Goal: Task Accomplishment & Management: Complete application form

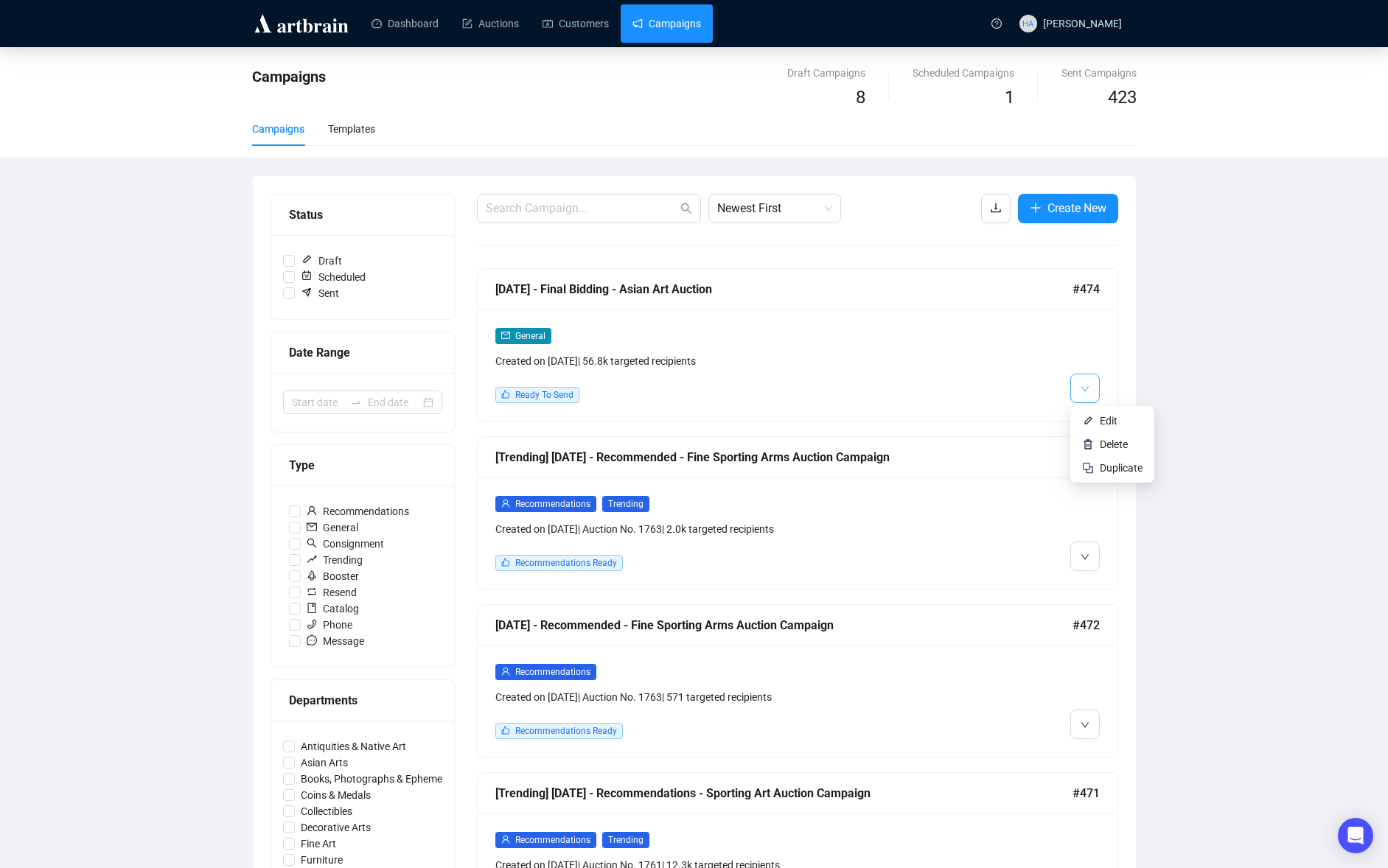
click at [1083, 392] on icon "down" at bounding box center [1084, 388] width 9 height 9
drag, startPoint x: 1100, startPoint y: 415, endPoint x: 965, endPoint y: 322, distance: 163.9
click at [1100, 415] on span "Edit" at bounding box center [1108, 420] width 17 height 12
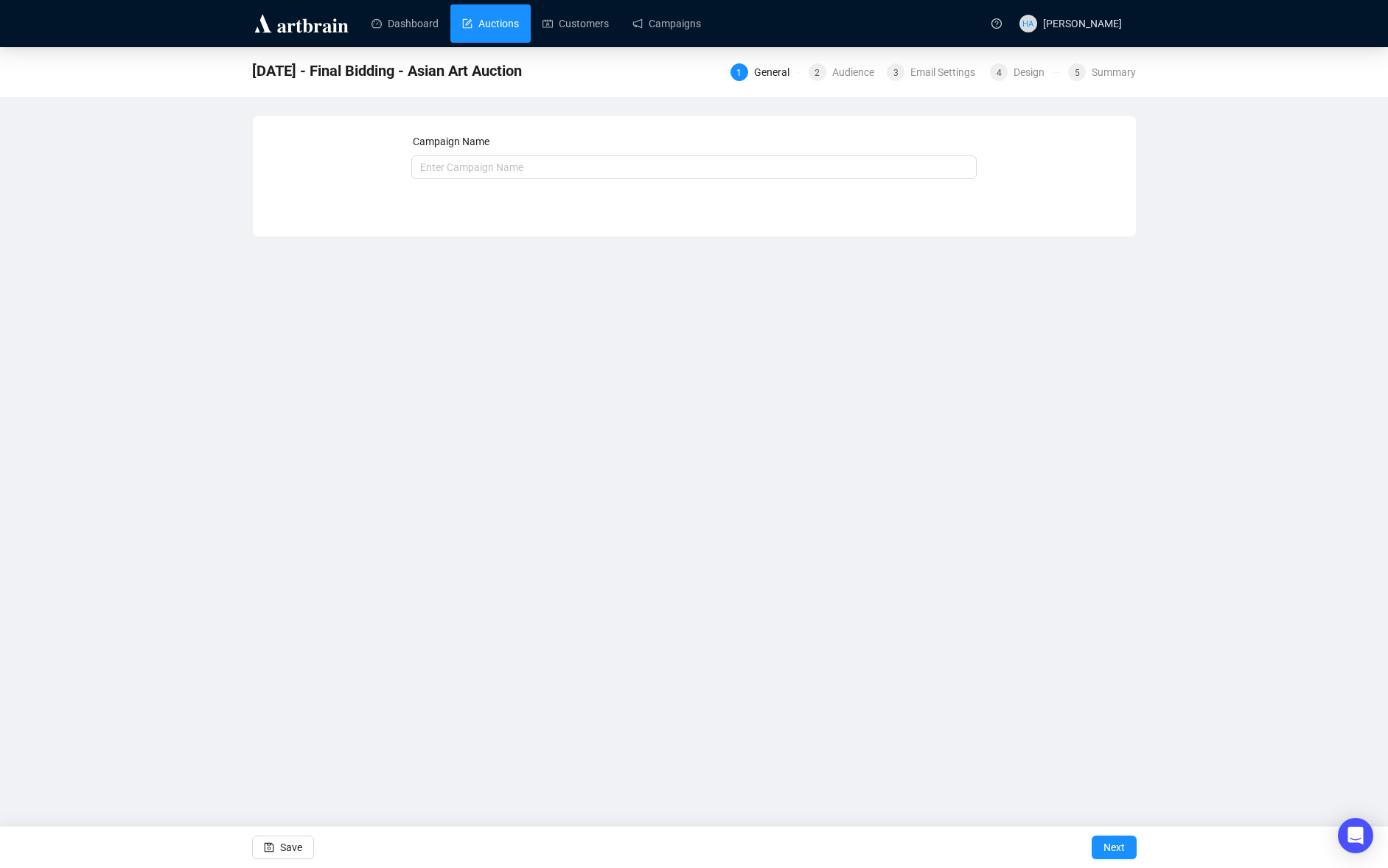
type input "[DATE] - Final Bidding - Asian Art Auction"
click at [1112, 848] on span "Next" at bounding box center [1114, 847] width 21 height 41
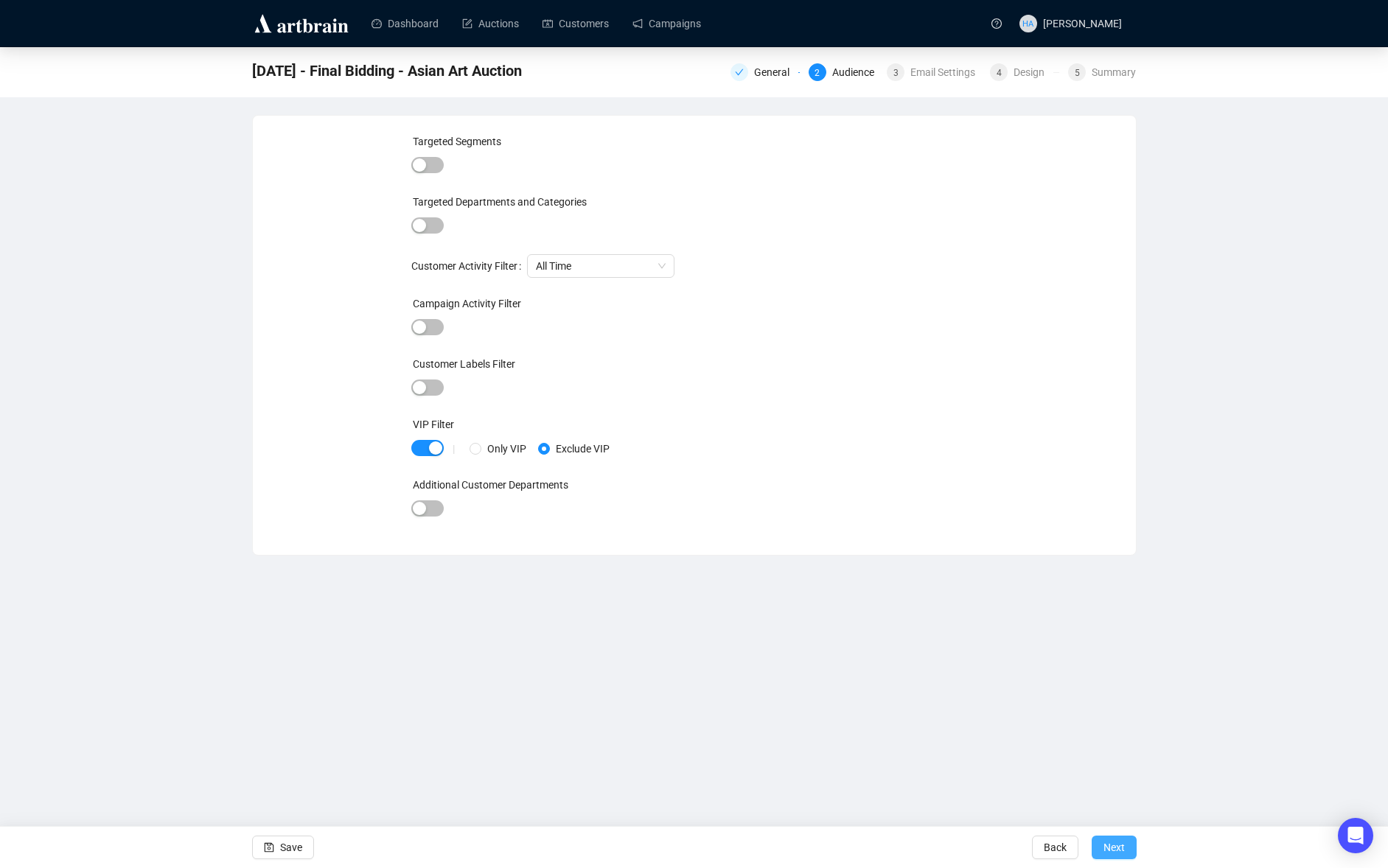
click at [1123, 850] on span "Next" at bounding box center [1114, 847] width 21 height 41
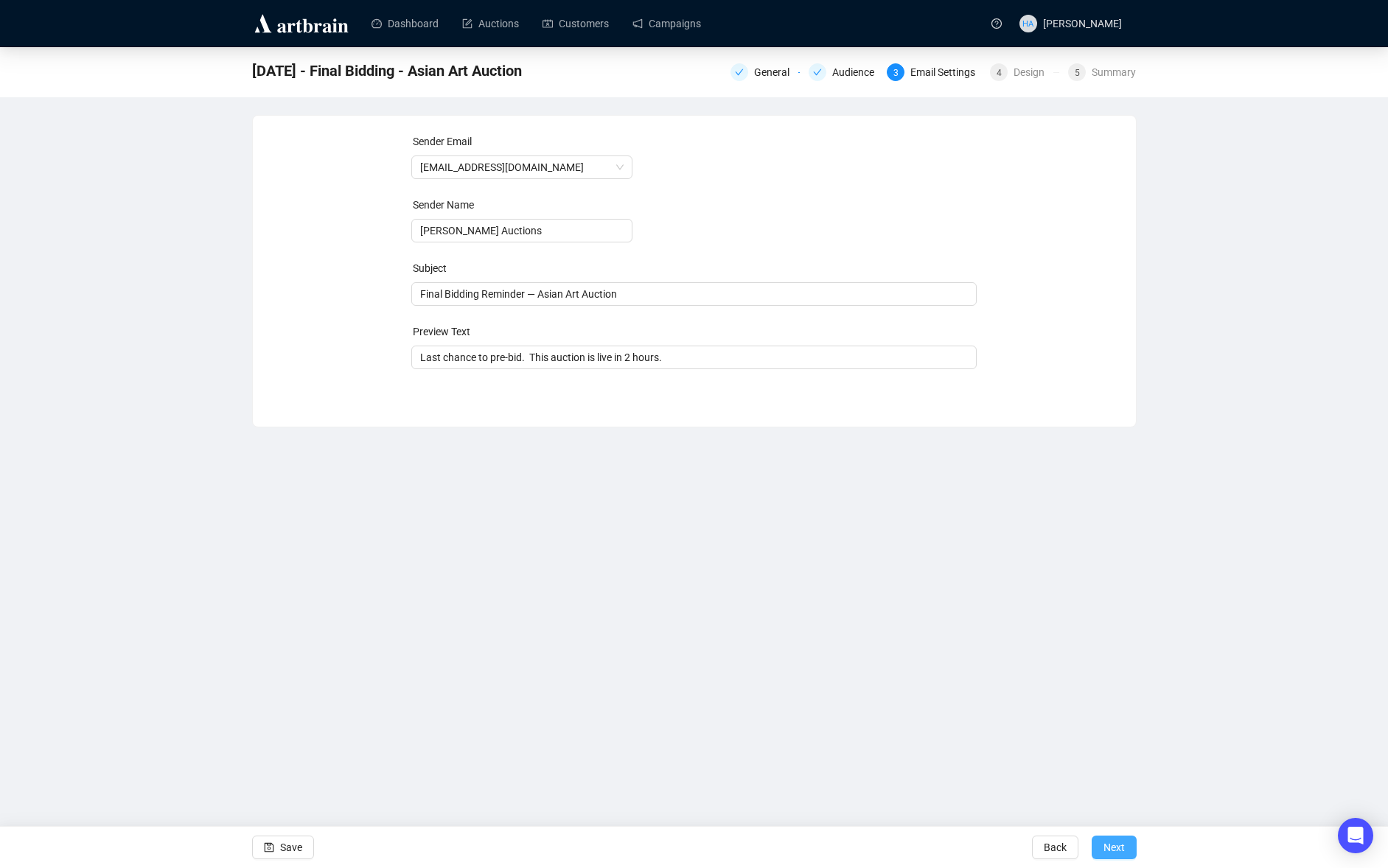
click at [1119, 847] on span "Next" at bounding box center [1114, 847] width 21 height 41
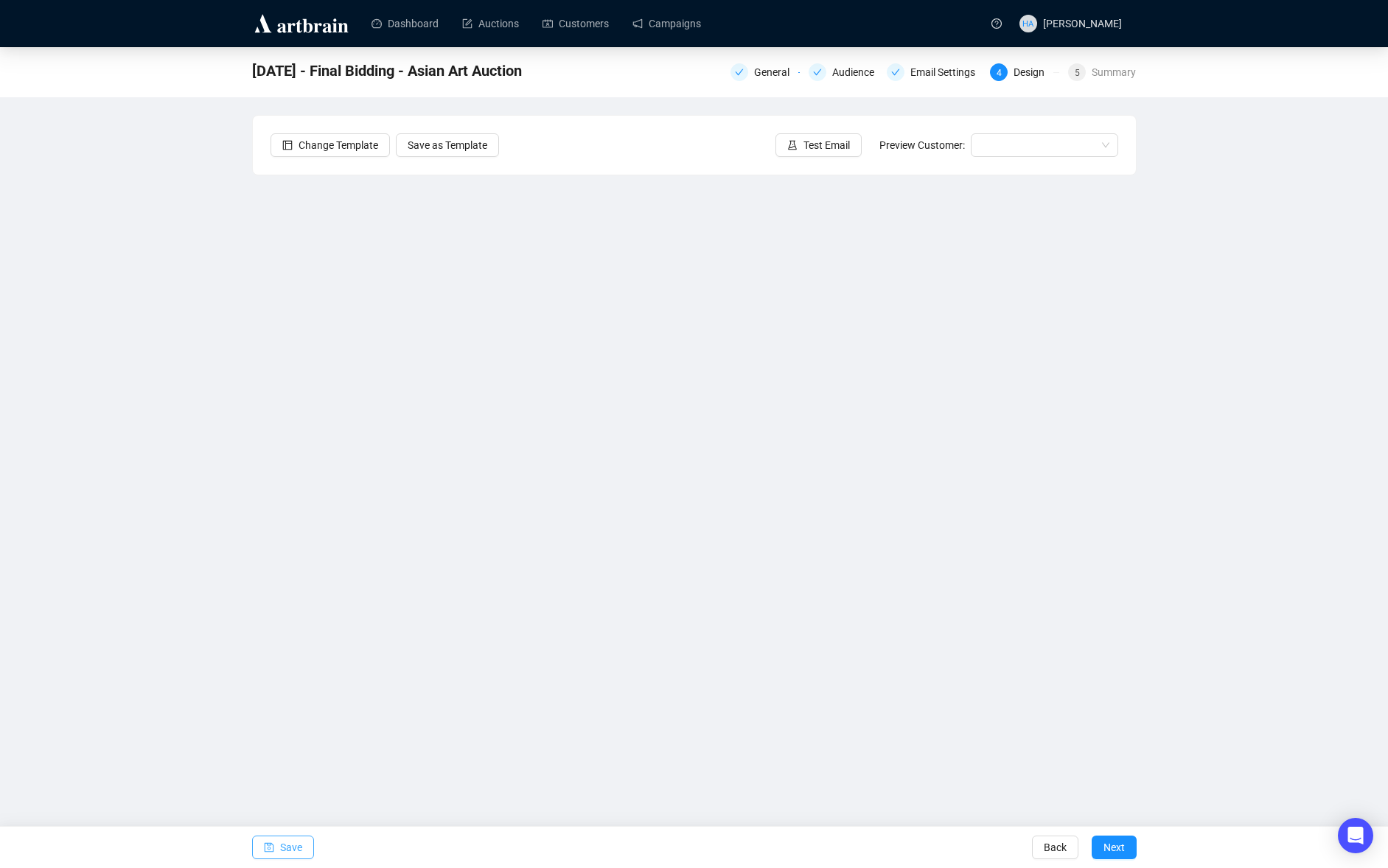
drag, startPoint x: 296, startPoint y: 843, endPoint x: 306, endPoint y: 837, distance: 11.7
click at [298, 842] on span "Save" at bounding box center [292, 847] width 22 height 41
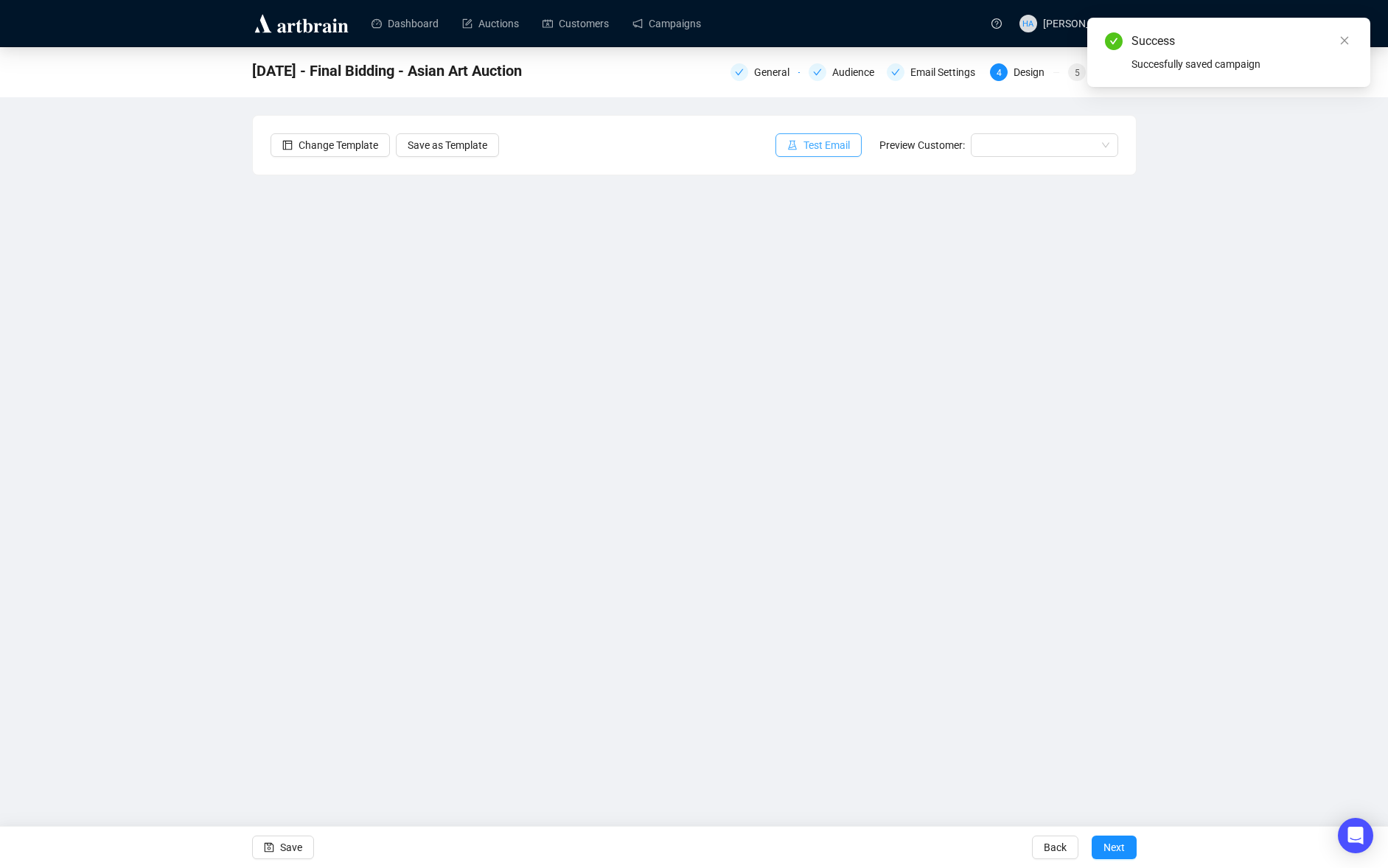
click at [821, 143] on span "Test Email" at bounding box center [826, 145] width 46 height 16
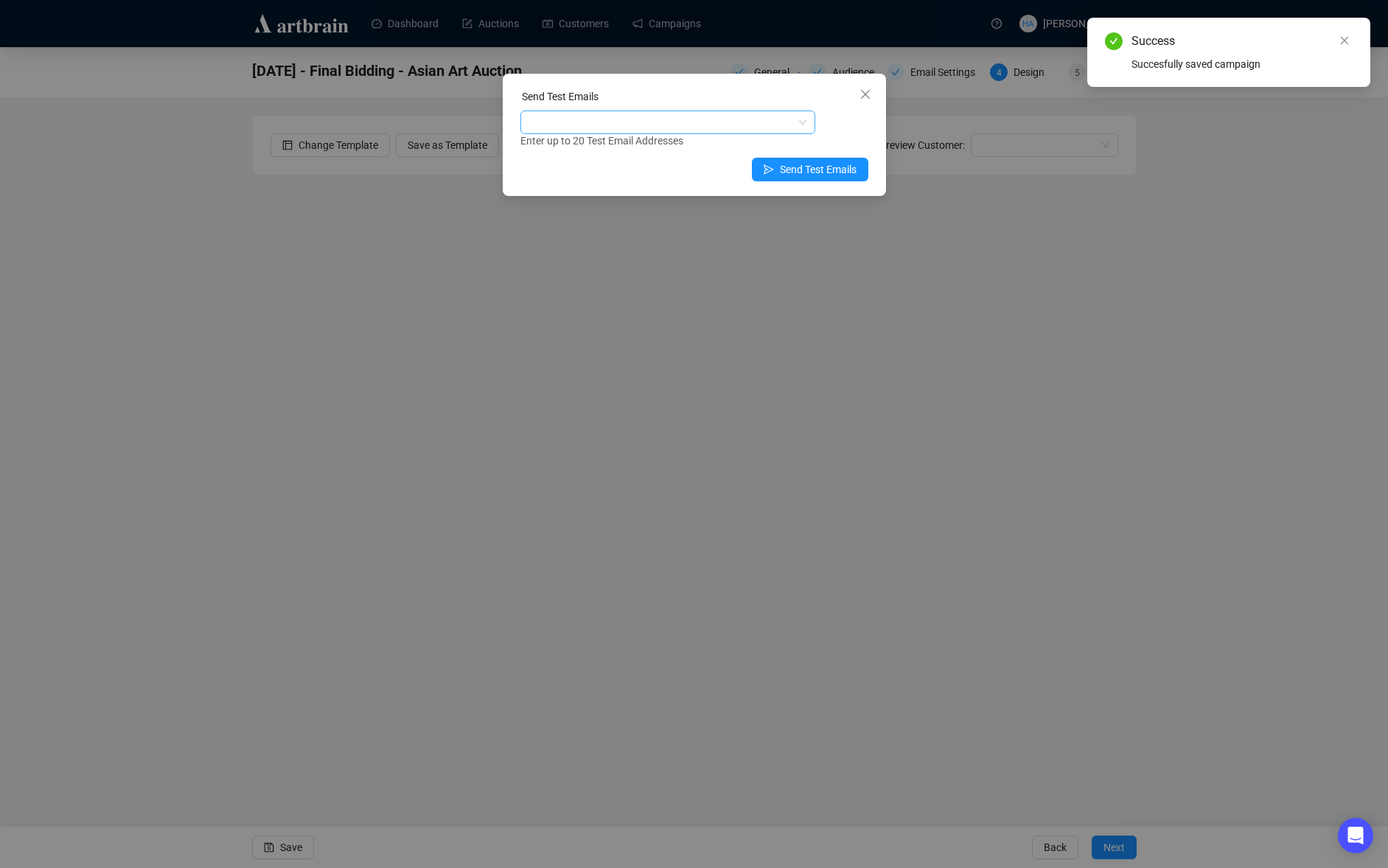
click at [577, 129] on div at bounding box center [660, 122] width 273 height 21
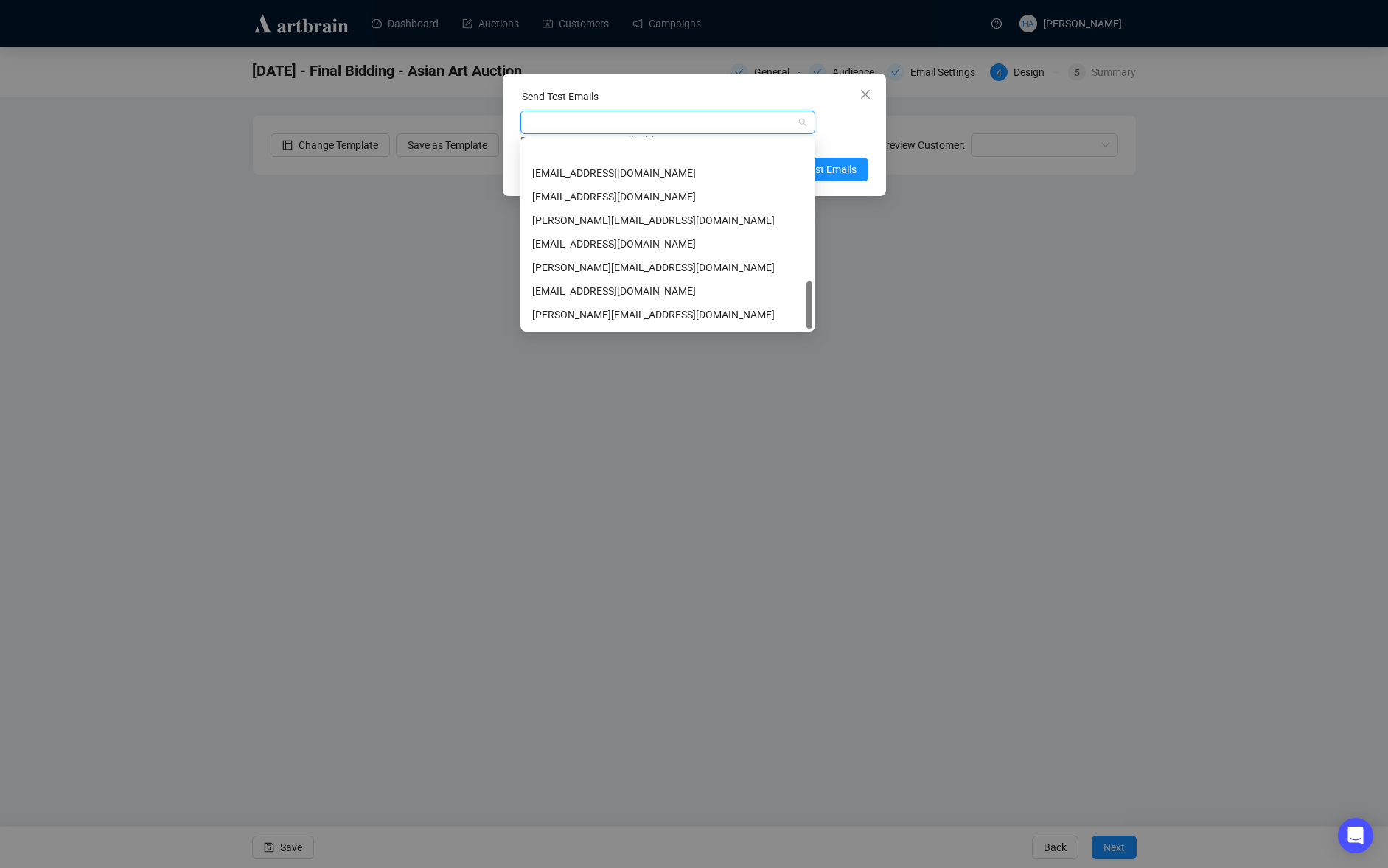
scroll to position [566, 0]
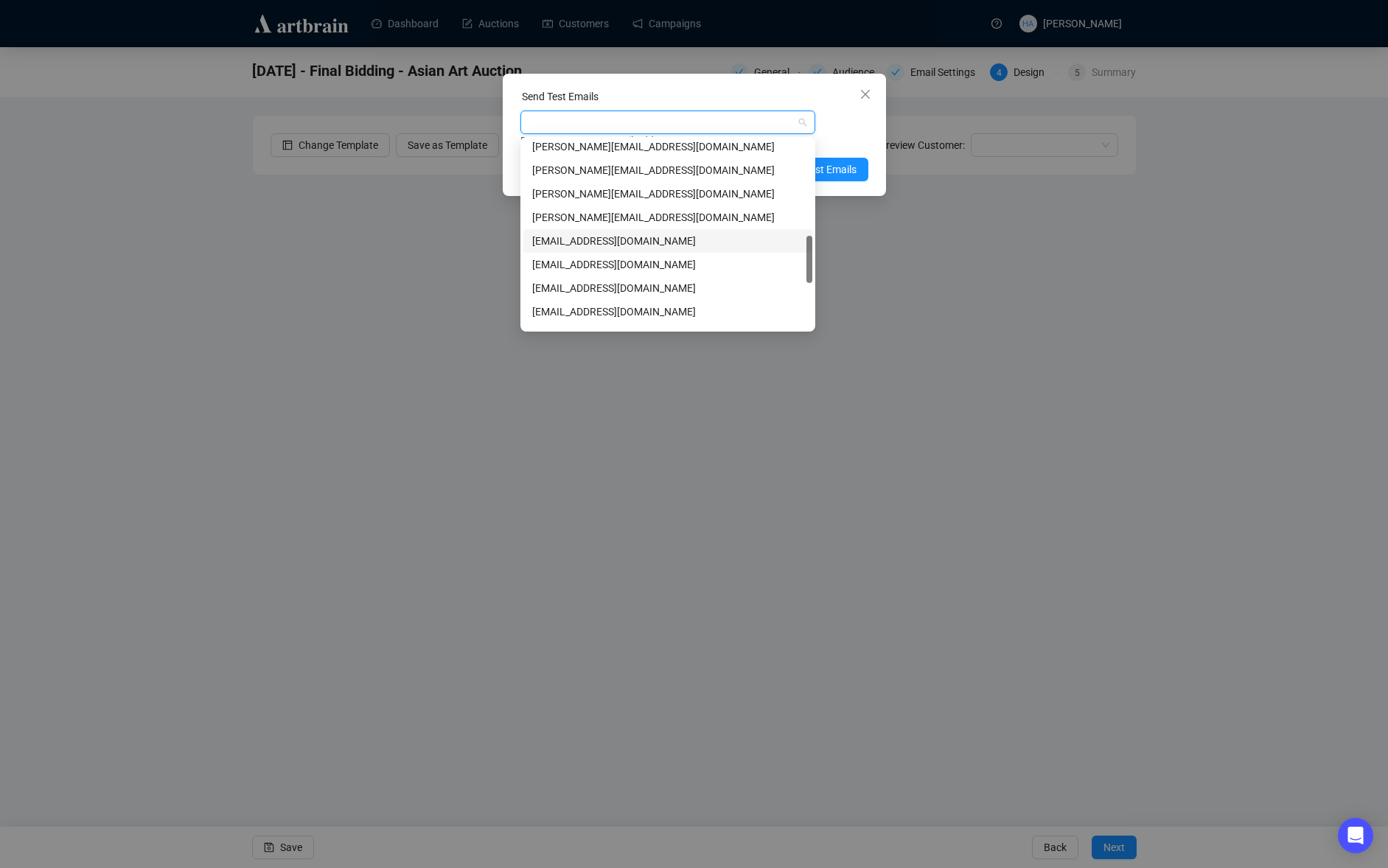
click at [572, 241] on div "[EMAIL_ADDRESS][DOMAIN_NAME]" at bounding box center [667, 241] width 271 height 16
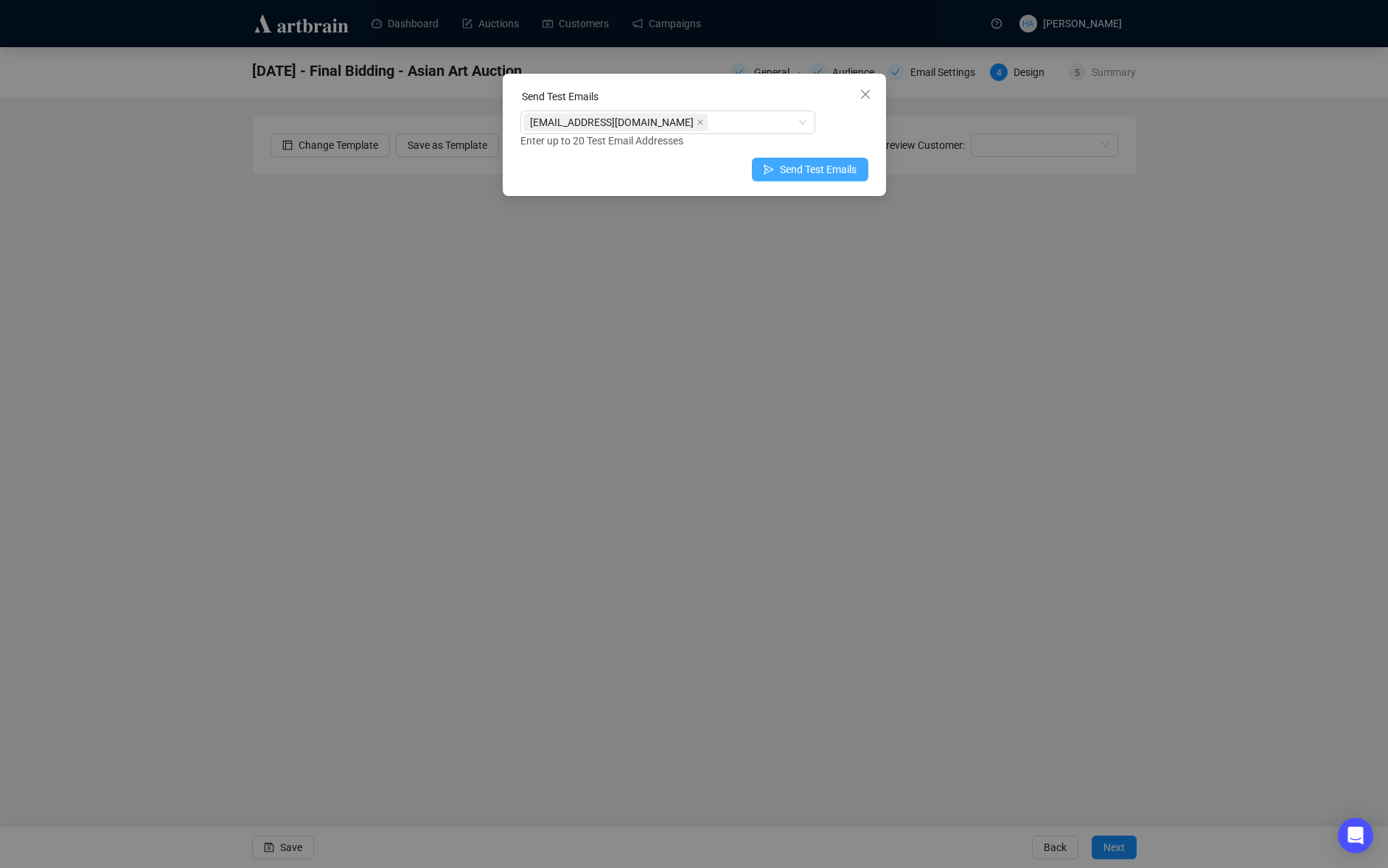
click at [836, 168] on span "Send Test Emails" at bounding box center [818, 169] width 76 height 16
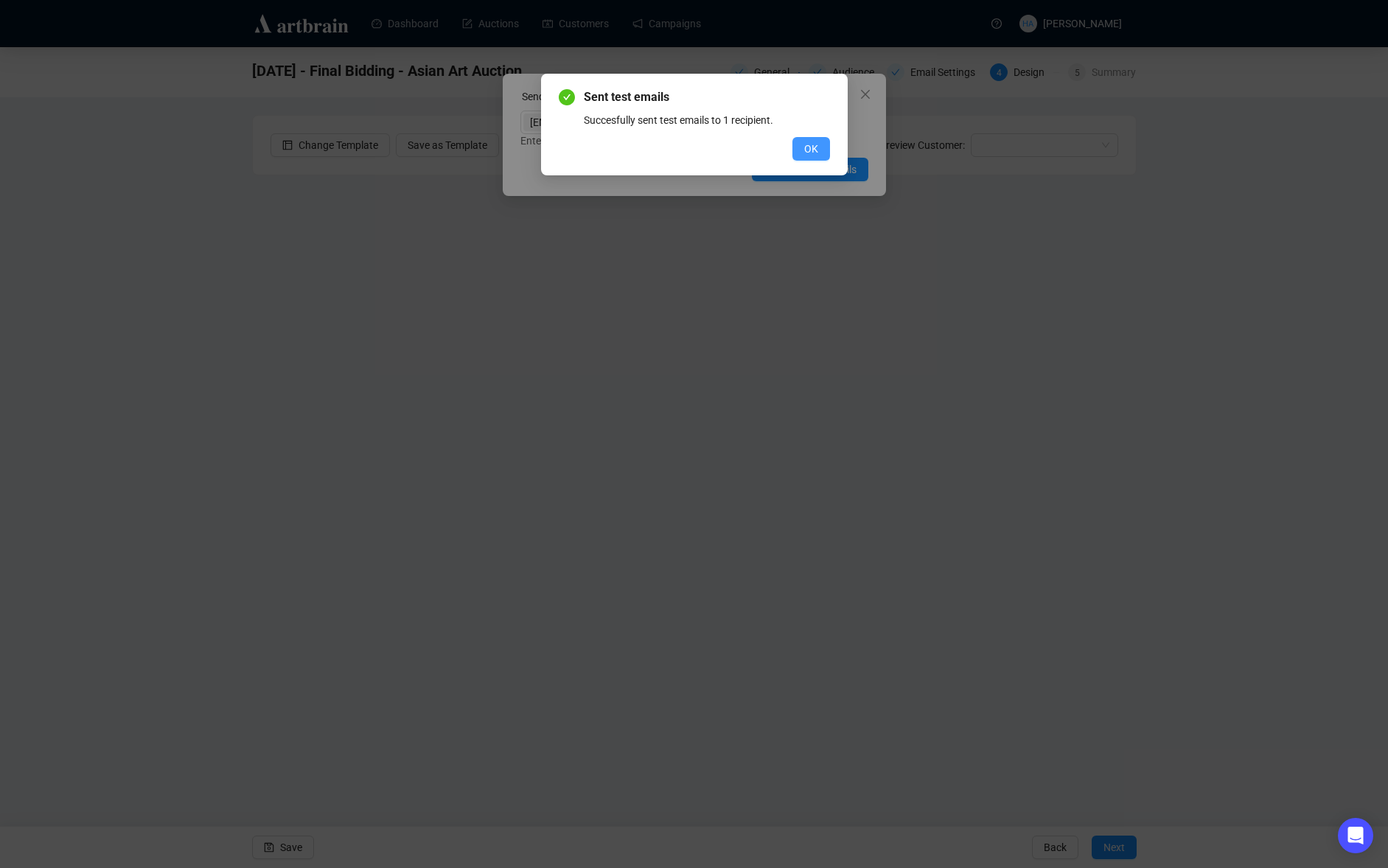
click at [794, 153] on button "OK" at bounding box center [810, 149] width 37 height 24
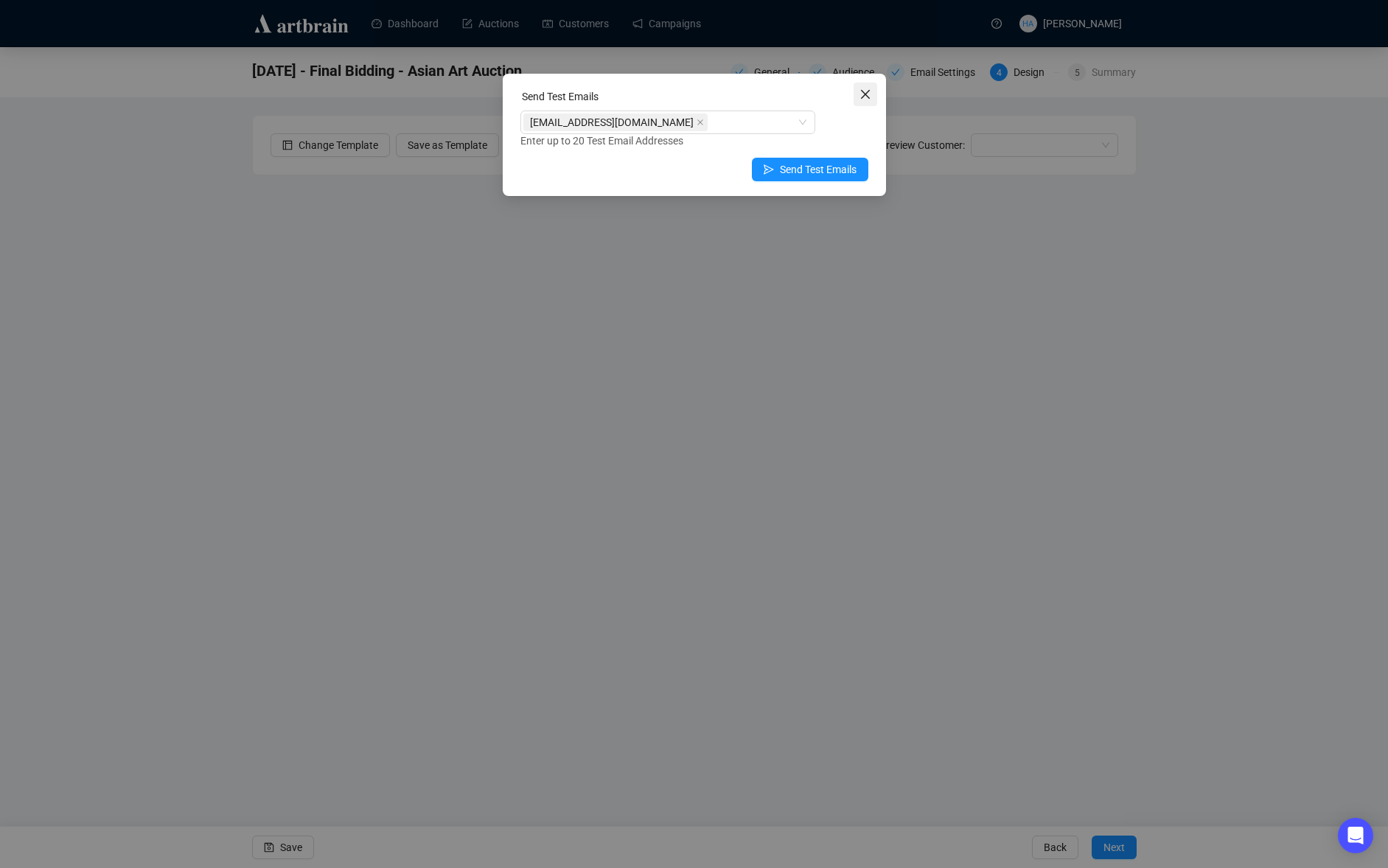
click at [862, 98] on icon "close" at bounding box center [865, 94] width 12 height 12
